Goal: Task Accomplishment & Management: Manage account settings

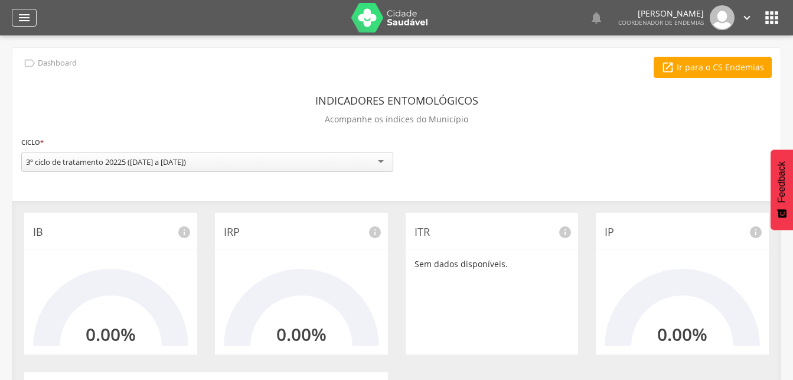
click at [28, 15] on icon "" at bounding box center [24, 18] width 14 height 14
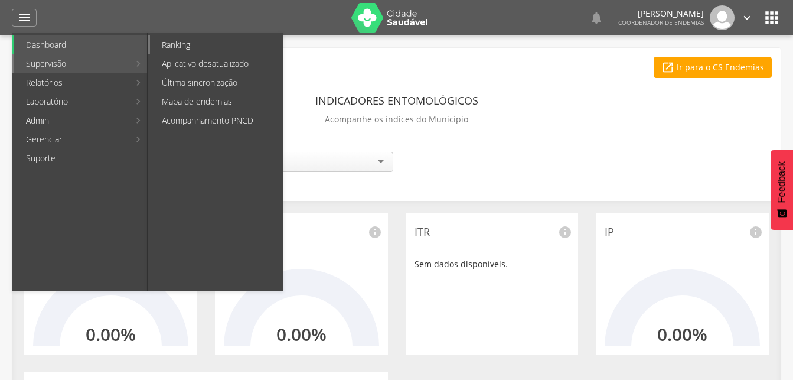
click at [173, 45] on link "Ranking" at bounding box center [216, 44] width 133 height 19
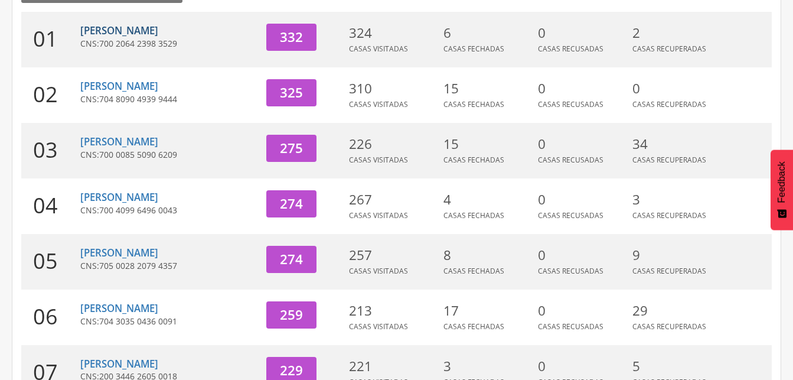
scroll to position [241, 0]
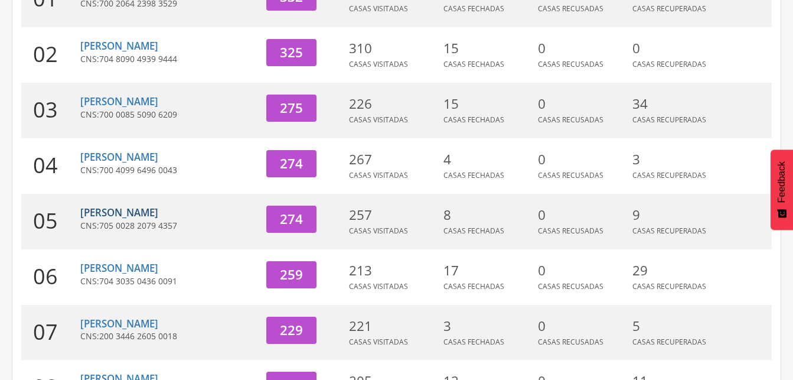
click at [150, 211] on link "[PERSON_NAME]" at bounding box center [119, 212] width 78 height 14
type input "**********"
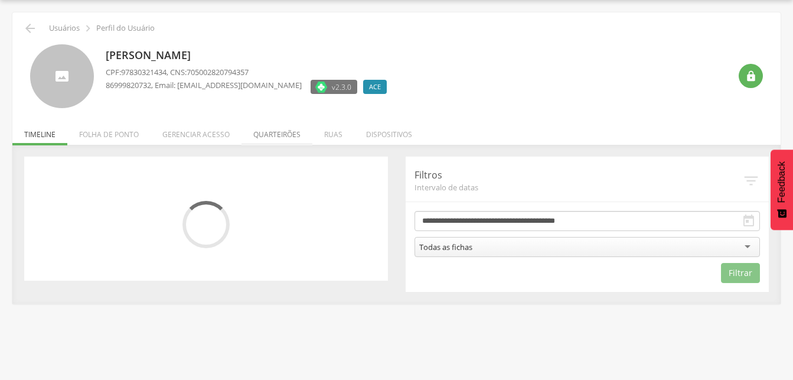
click at [282, 136] on li "Quarteirões" at bounding box center [276, 132] width 71 height 28
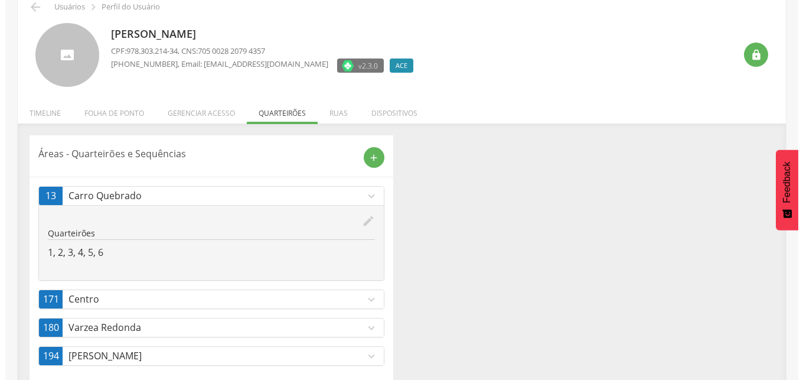
scroll to position [76, 0]
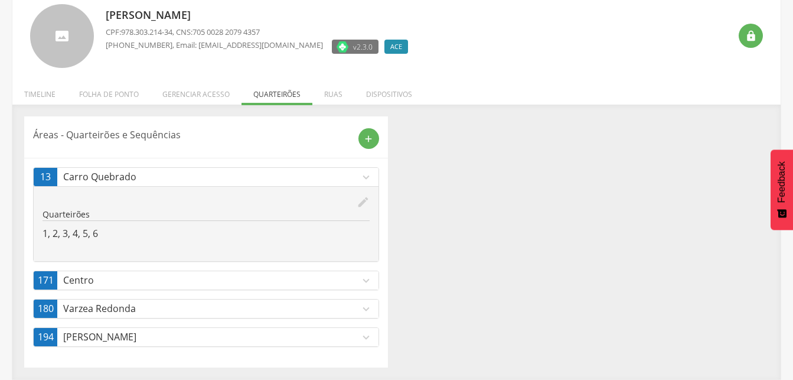
click at [367, 282] on icon "expand_more" at bounding box center [366, 280] width 13 height 13
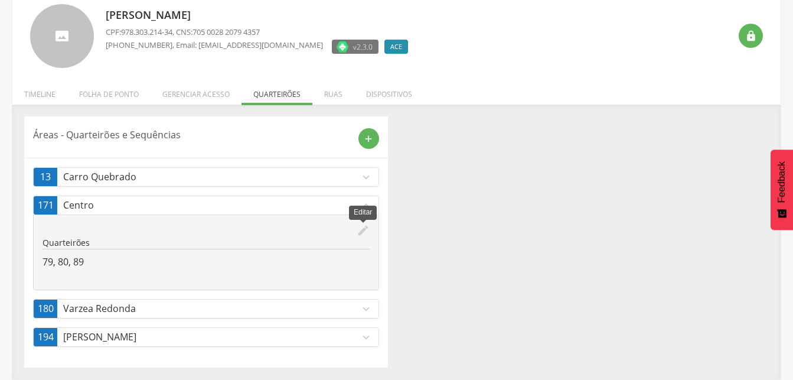
click at [367, 229] on icon "edit" at bounding box center [363, 230] width 13 height 13
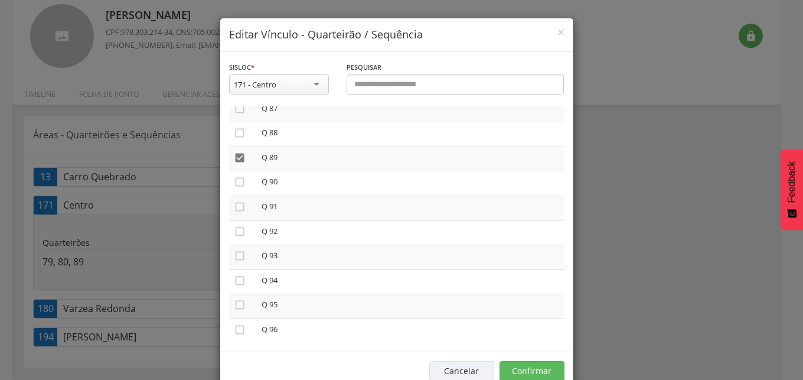
scroll to position [2145, 0]
click at [534, 370] on button "Confirmar" at bounding box center [532, 371] width 65 height 20
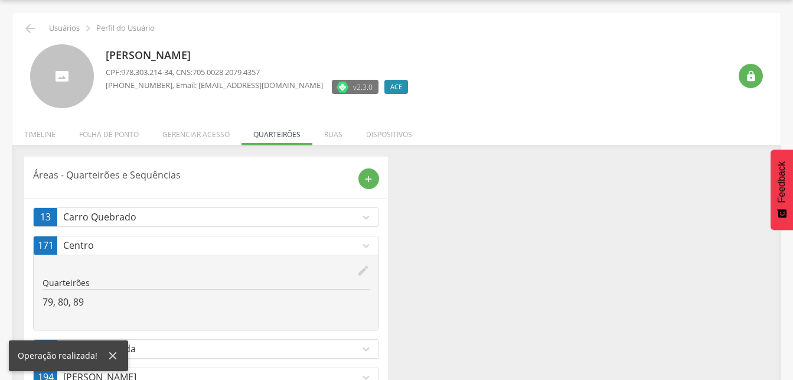
scroll to position [0, 0]
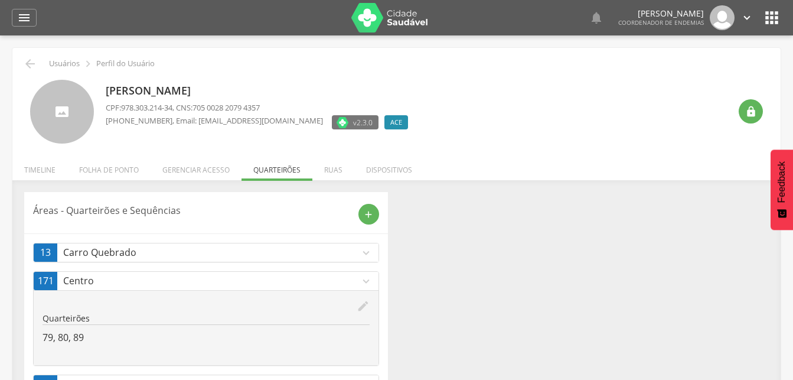
click at [750, 13] on icon "" at bounding box center [746, 17] width 13 height 13
click at [682, 64] on link "Sair" at bounding box center [706, 68] width 93 height 15
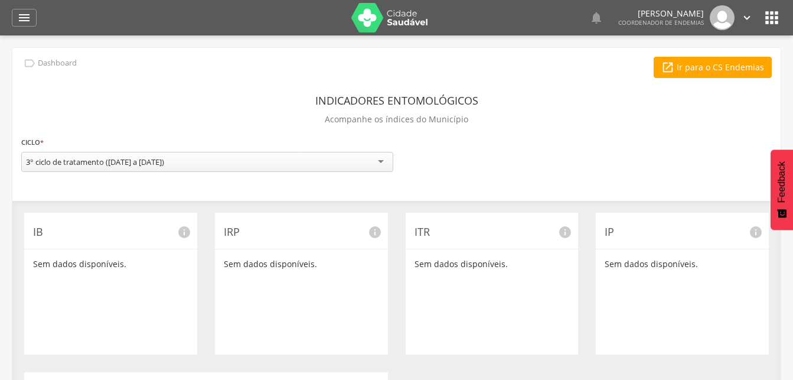
click at [456, 81] on div "**********" at bounding box center [396, 340] width 768 height 585
click at [25, 20] on icon "" at bounding box center [24, 18] width 14 height 14
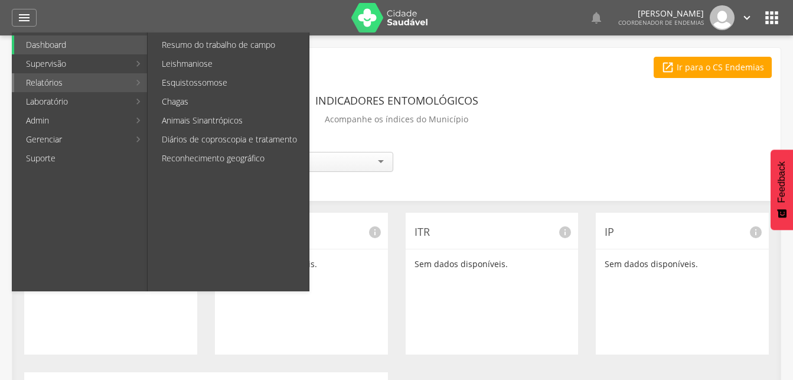
click at [47, 81] on link "Relatórios" at bounding box center [71, 82] width 115 height 19
click at [171, 44] on link "Resumo do trabalho de campo" at bounding box center [229, 44] width 159 height 19
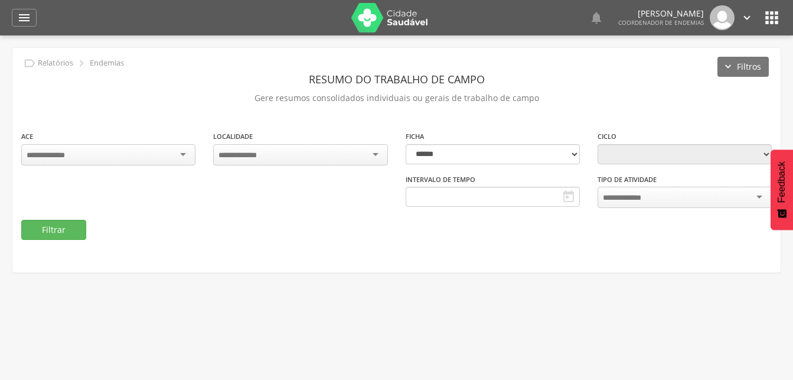
type input "**********"
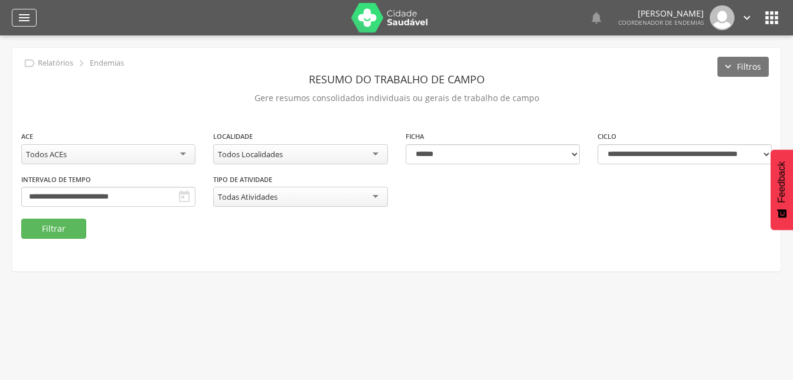
click at [25, 13] on icon "" at bounding box center [24, 18] width 14 height 14
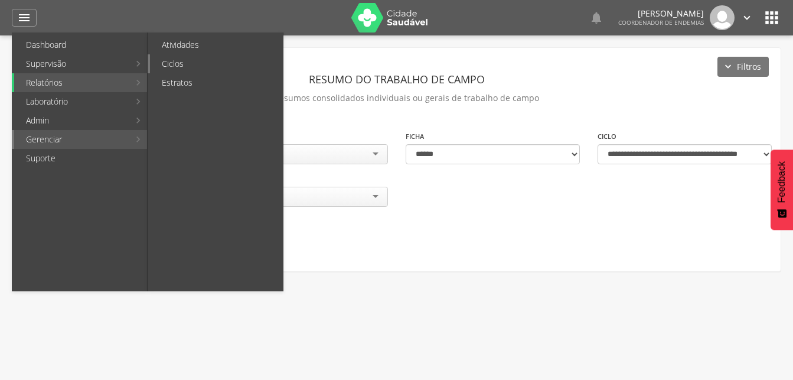
click at [175, 65] on link "Ciclos" at bounding box center [216, 63] width 133 height 19
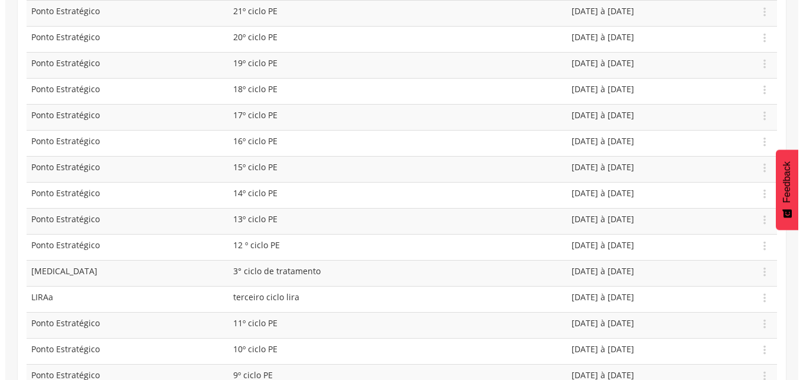
scroll to position [301, 0]
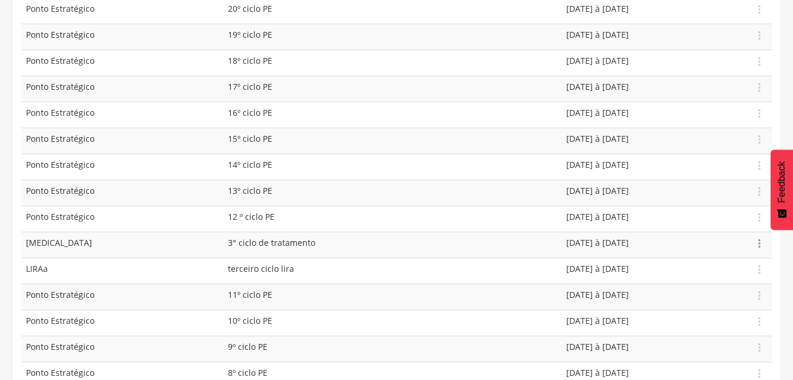
click at [759, 244] on icon "" at bounding box center [759, 243] width 13 height 13
click at [687, 204] on link "Editar" at bounding box center [718, 209] width 93 height 15
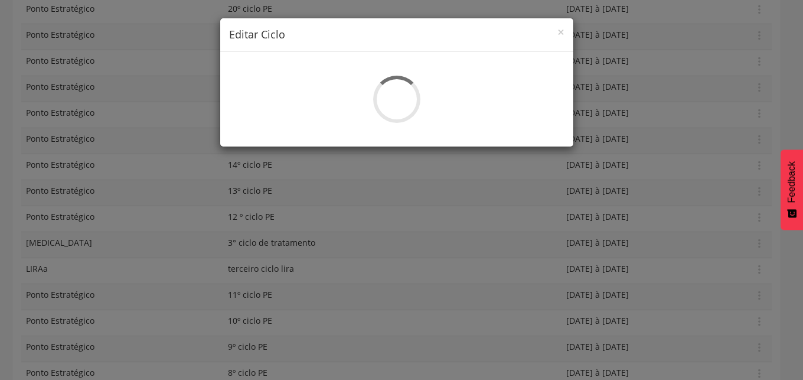
select select "*"
type input "**********"
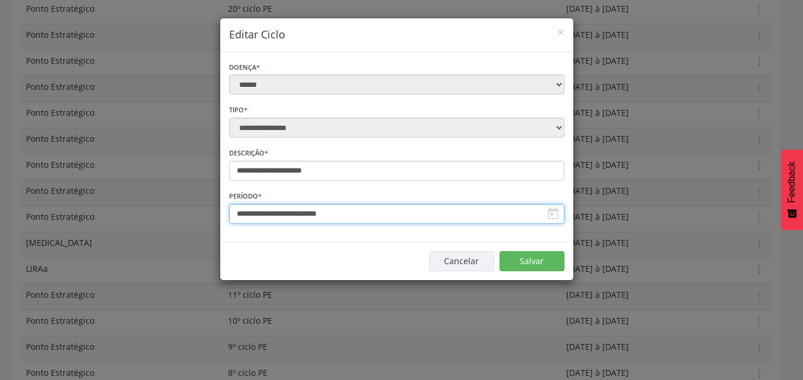
click at [356, 215] on input "**********" at bounding box center [396, 214] width 335 height 20
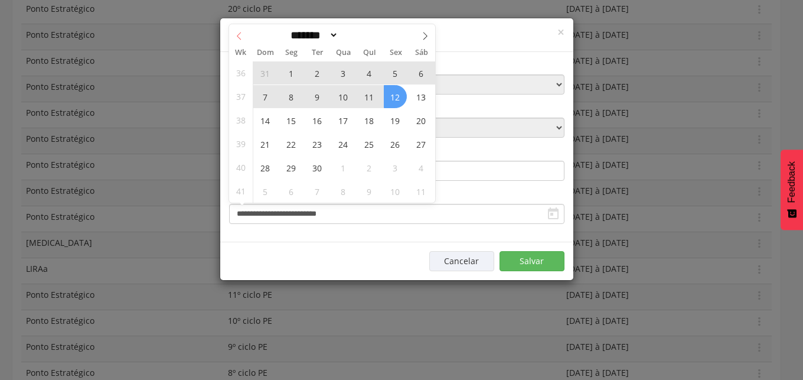
click at [238, 37] on icon at bounding box center [239, 36] width 8 height 8
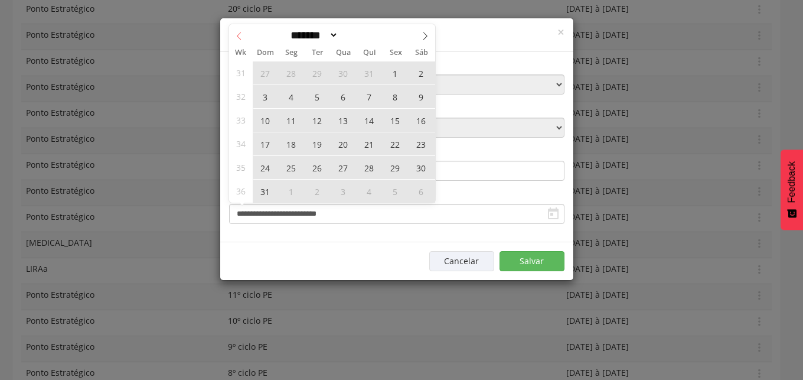
click at [238, 37] on icon at bounding box center [239, 36] width 8 height 8
select select "*"
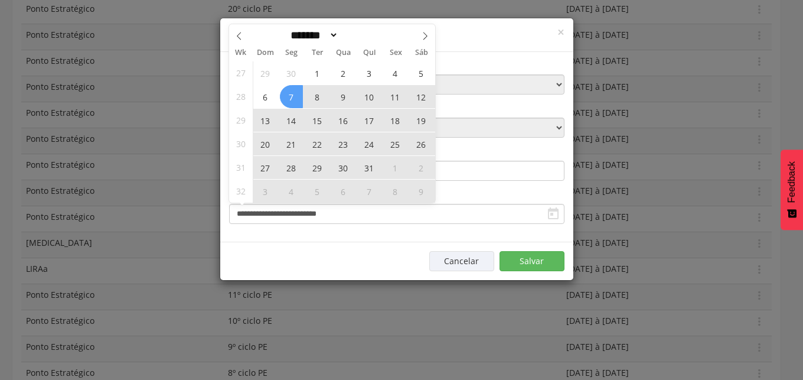
click at [296, 96] on span "7" at bounding box center [291, 96] width 23 height 23
type input "**********"
click at [427, 36] on icon at bounding box center [425, 36] width 8 height 8
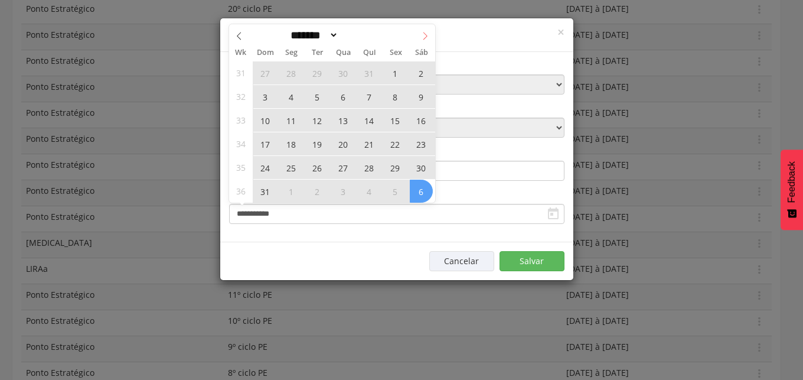
click at [425, 33] on icon at bounding box center [425, 36] width 8 height 8
select select "*"
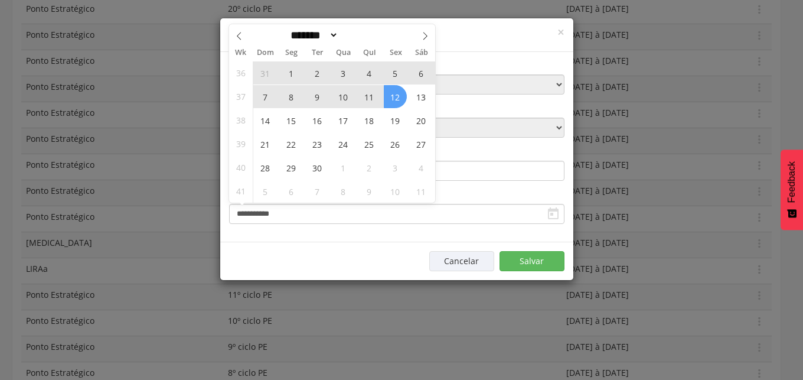
click at [396, 92] on span "12" at bounding box center [395, 96] width 23 height 23
type input "**********"
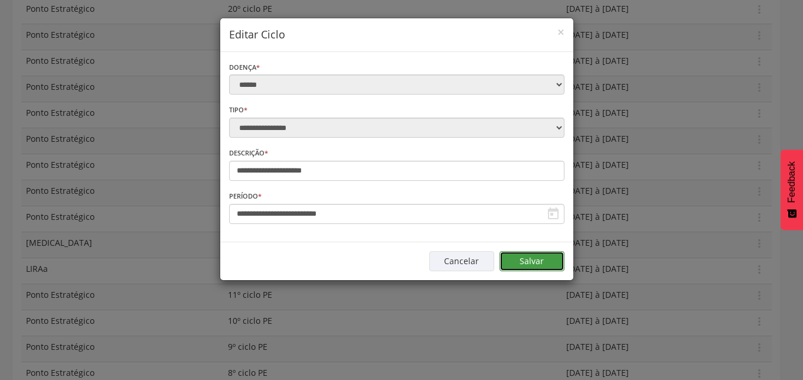
click at [544, 262] on button "Salvar" at bounding box center [532, 261] width 65 height 20
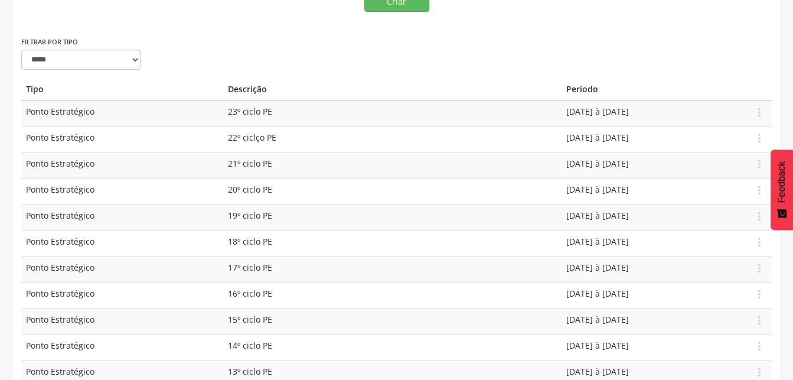
scroll to position [0, 0]
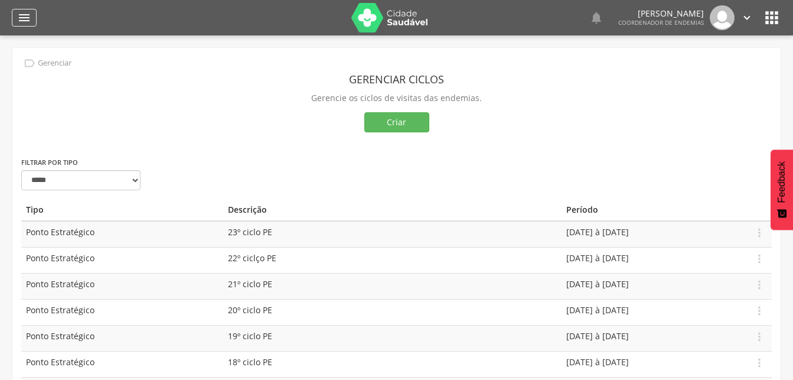
click at [22, 19] on icon "" at bounding box center [24, 18] width 14 height 14
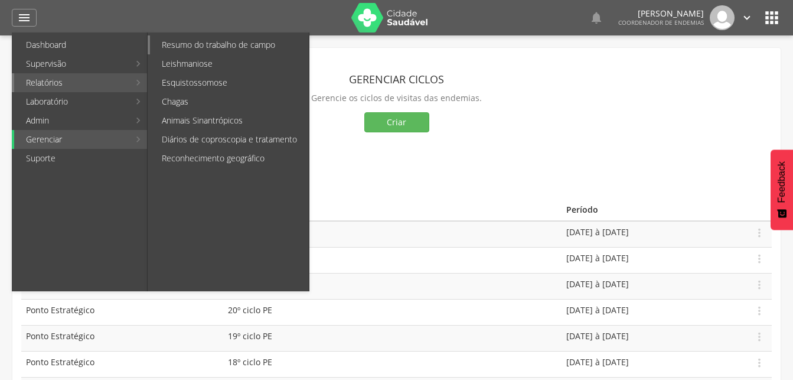
click at [183, 47] on link "Resumo do trabalho de campo" at bounding box center [229, 44] width 159 height 19
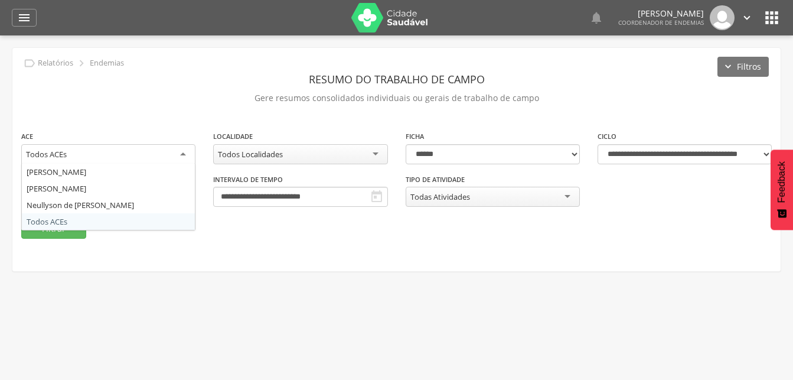
click at [149, 156] on div "Todos ACEs" at bounding box center [108, 154] width 174 height 21
click at [100, 172] on div "**********" at bounding box center [108, 152] width 192 height 44
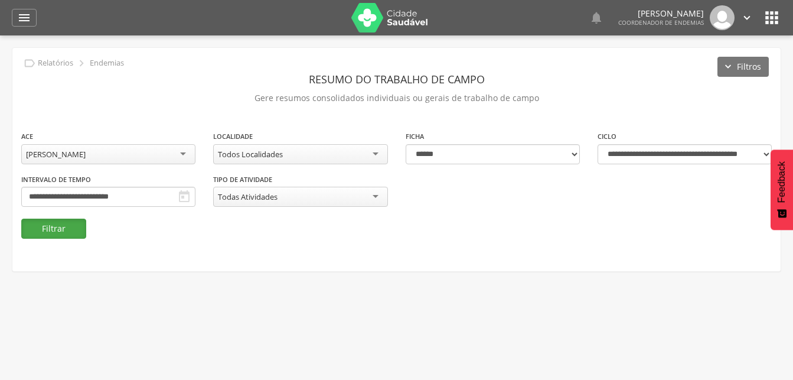
click at [58, 229] on button "Filtrar" at bounding box center [53, 228] width 65 height 20
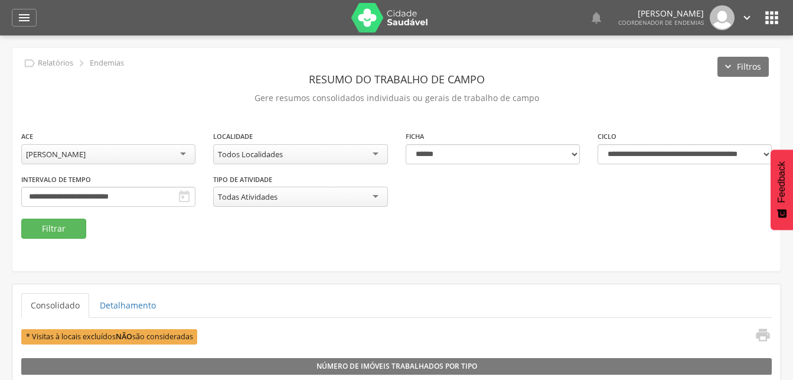
click at [86, 156] on div "Leandro Queiroz Guilherme" at bounding box center [56, 154] width 60 height 11
click at [81, 187] on div "**********" at bounding box center [396, 174] width 768 height 89
click at [71, 227] on button "Filtrar" at bounding box center [53, 228] width 65 height 20
click at [86, 156] on div "Marcela Layrla de Freitas Tutu" at bounding box center [56, 154] width 60 height 11
click at [54, 227] on button "Filtrar" at bounding box center [53, 228] width 65 height 20
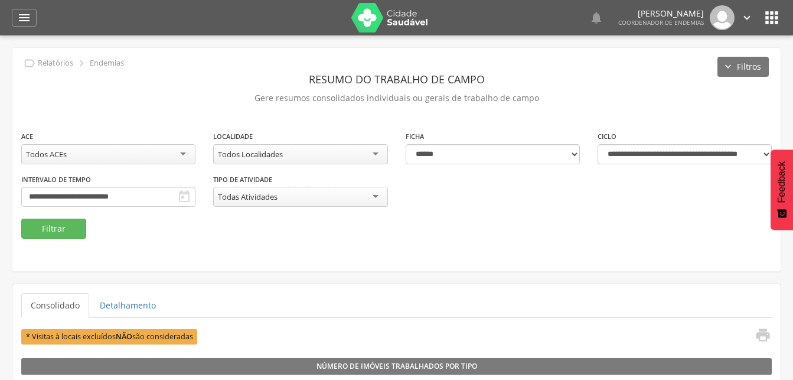
click at [744, 15] on icon "" at bounding box center [746, 17] width 13 height 13
click at [678, 70] on link "Sair" at bounding box center [706, 68] width 93 height 15
